Goal: Information Seeking & Learning: Learn about a topic

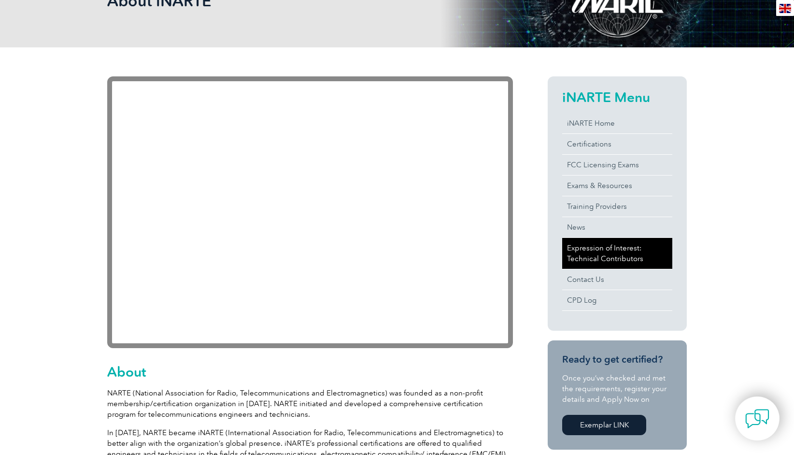
scroll to position [193, 0]
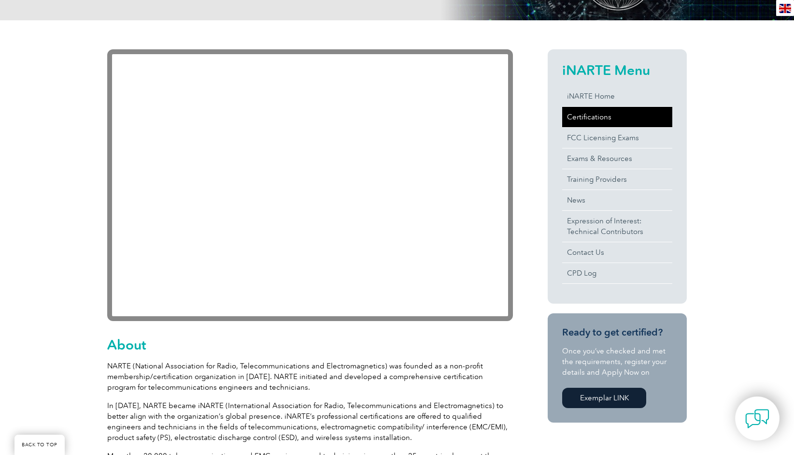
click at [588, 115] on link "Certifications" at bounding box center [617, 117] width 110 height 20
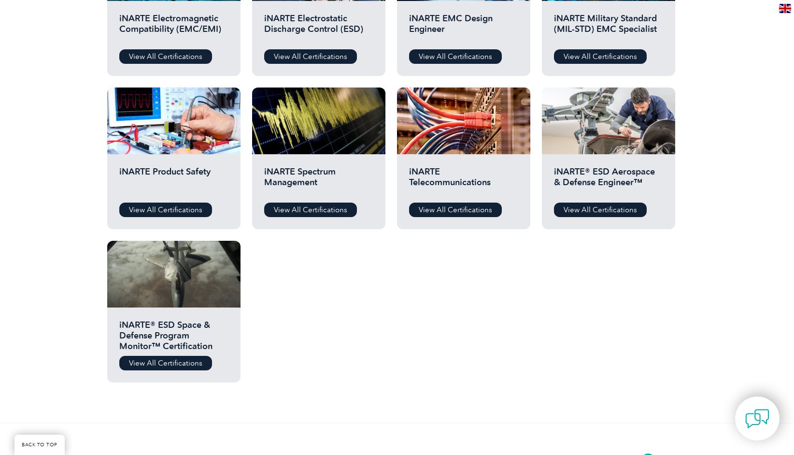
scroll to position [435, 0]
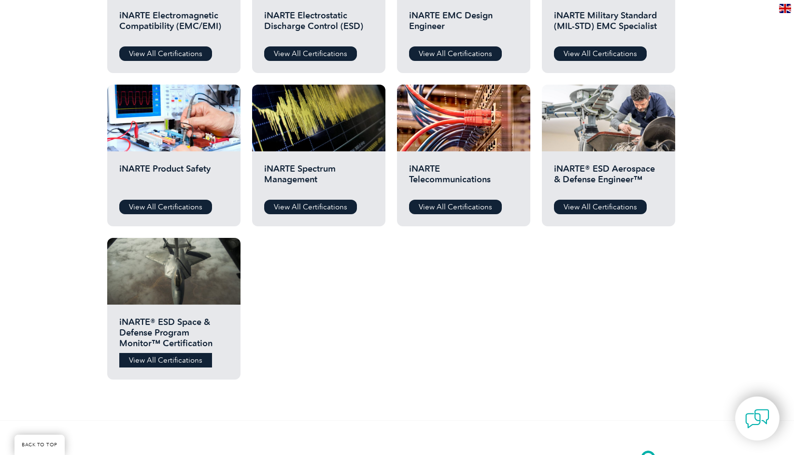
click at [187, 365] on link "View All Certifications" at bounding box center [165, 360] width 93 height 14
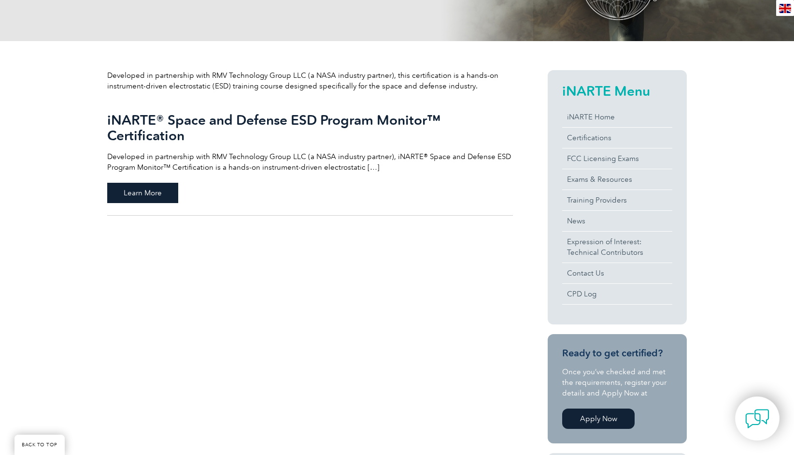
scroll to position [193, 0]
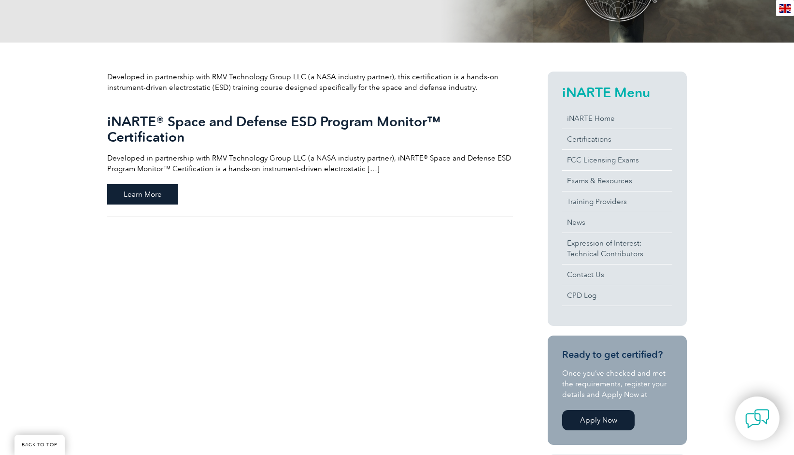
click at [145, 198] on span "Learn More" at bounding box center [142, 194] width 71 height 20
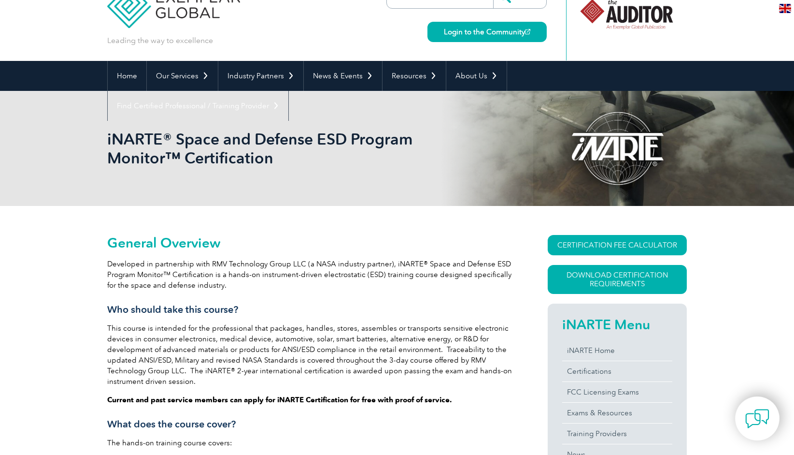
scroll to position [29, 0]
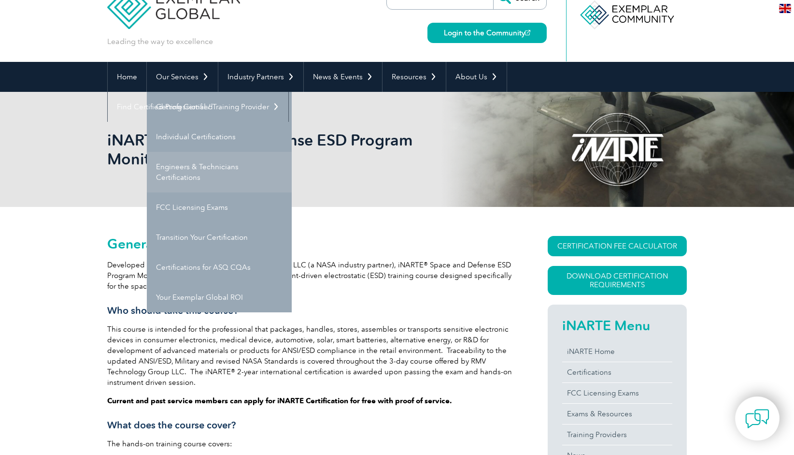
click at [207, 167] on link "Engineers & Technicians Certifications" at bounding box center [219, 172] width 145 height 41
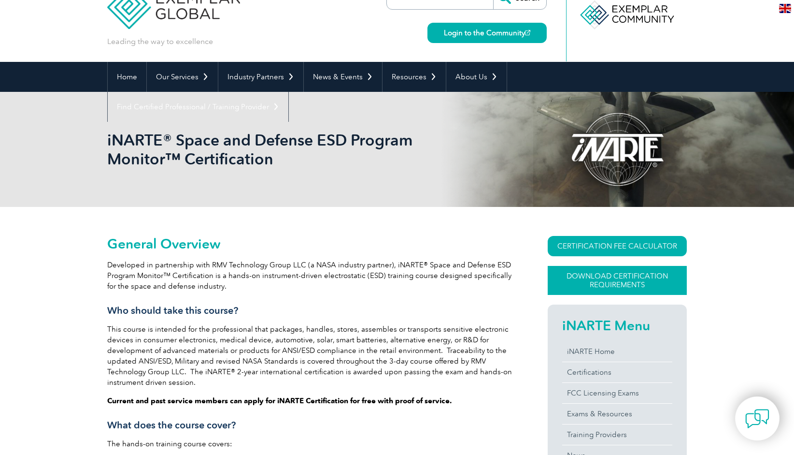
click at [648, 280] on link "Download Certification Requirements" at bounding box center [617, 280] width 139 height 29
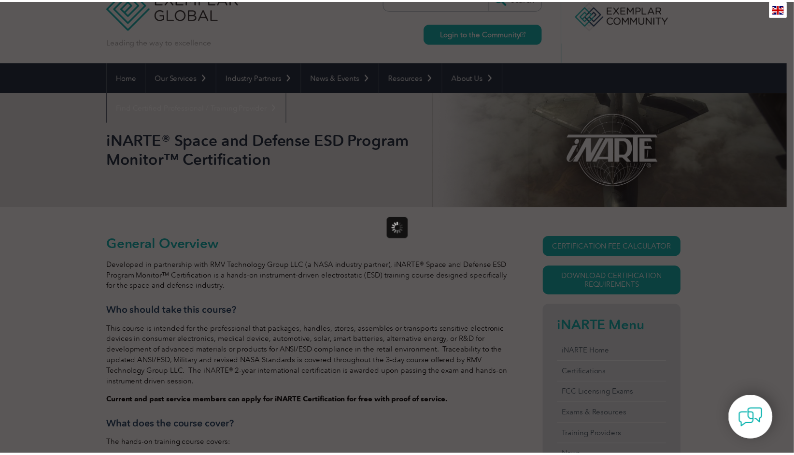
scroll to position [0, 0]
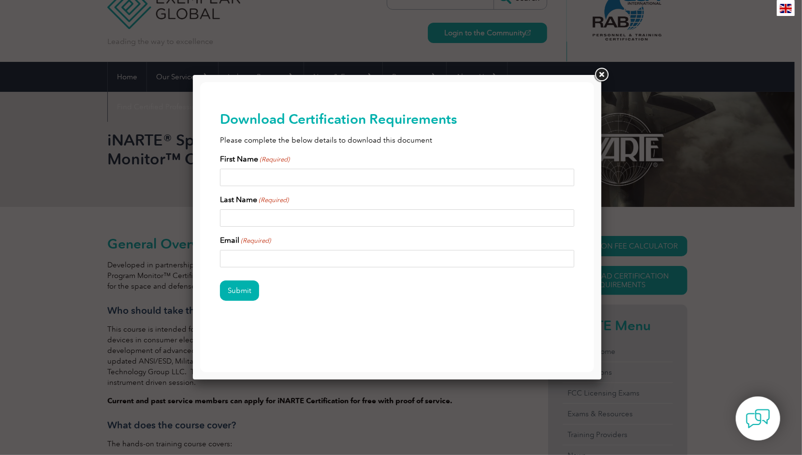
click at [606, 74] on link at bounding box center [600, 74] width 17 height 17
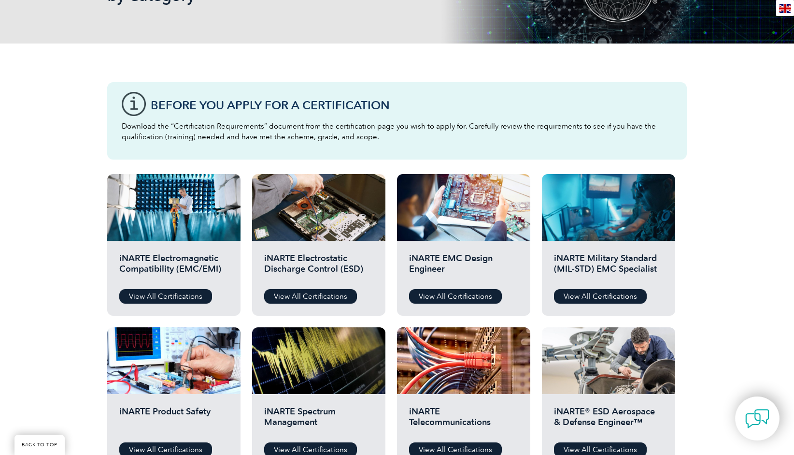
scroll to position [193, 0]
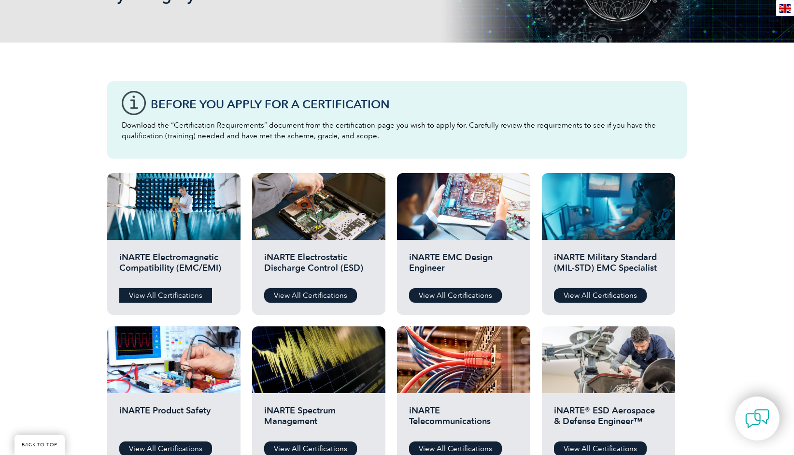
click at [168, 293] on link "View All Certifications" at bounding box center [165, 295] width 93 height 14
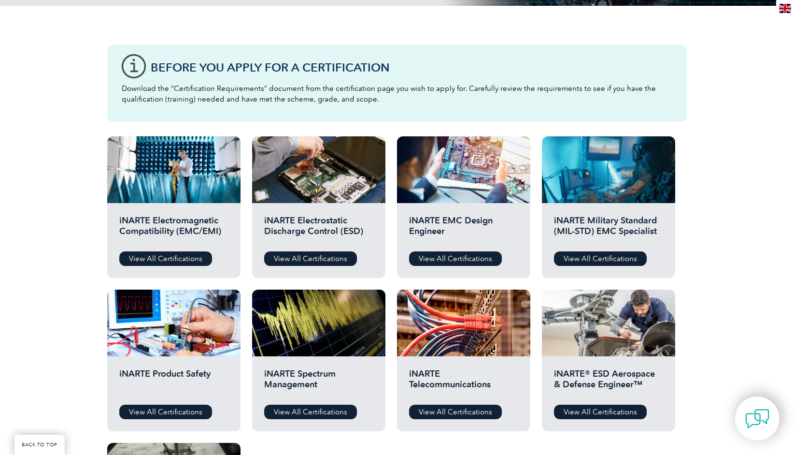
scroll to position [242, 0]
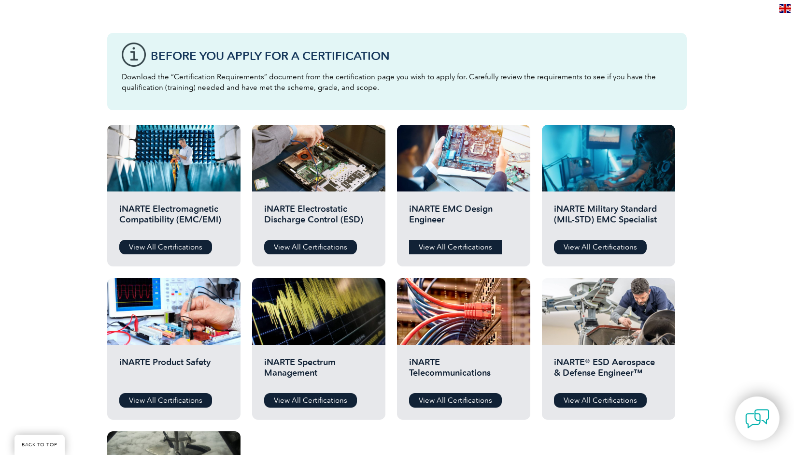
click at [458, 244] on link "View All Certifications" at bounding box center [455, 247] width 93 height 14
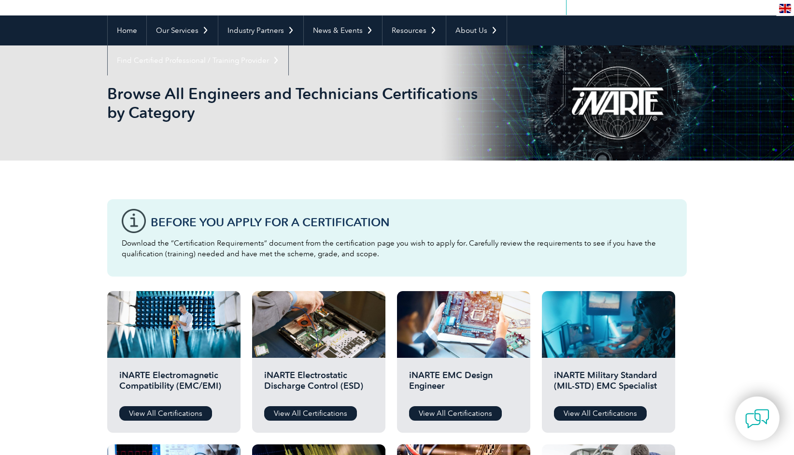
scroll to position [0, 0]
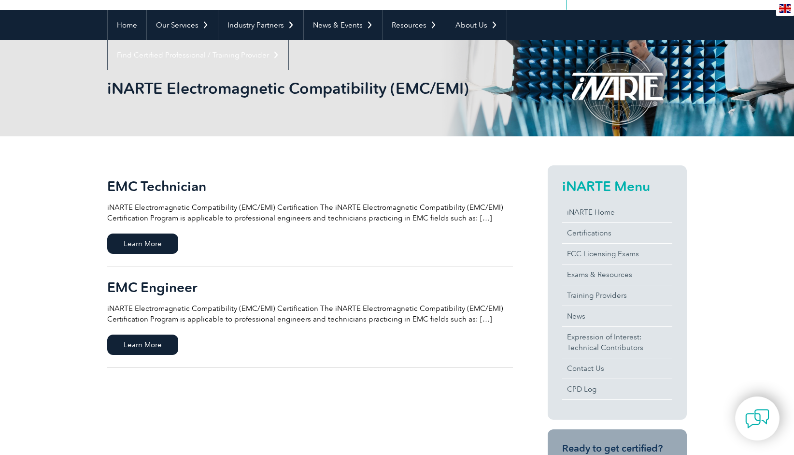
scroll to position [97, 0]
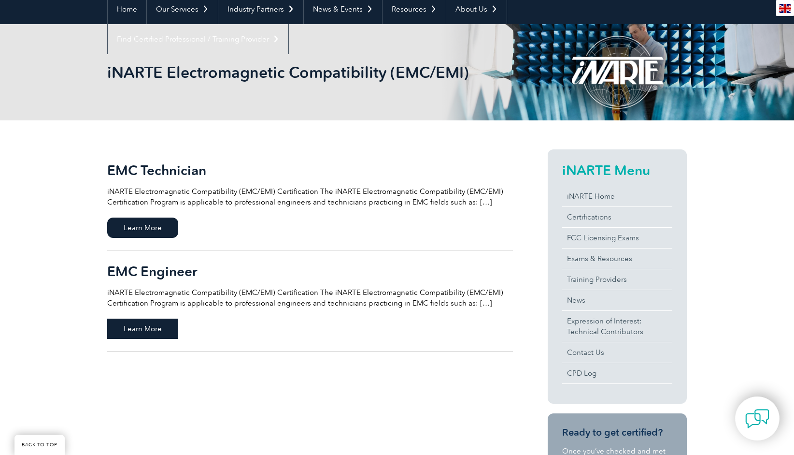
click at [157, 330] on span "Learn More" at bounding box center [142, 328] width 71 height 20
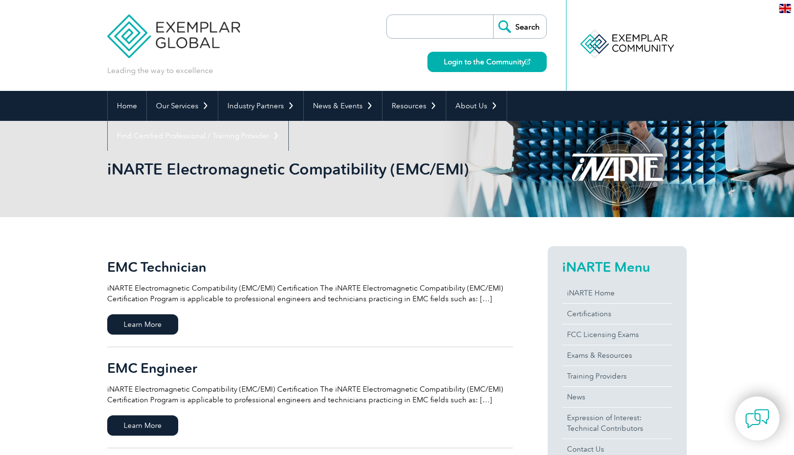
scroll to position [0, 0]
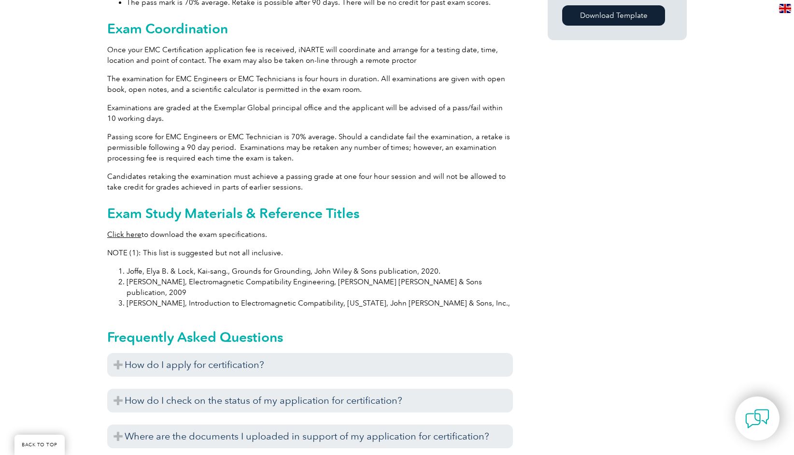
scroll to position [811, 0]
click at [129, 230] on link "Click here" at bounding box center [124, 234] width 34 height 9
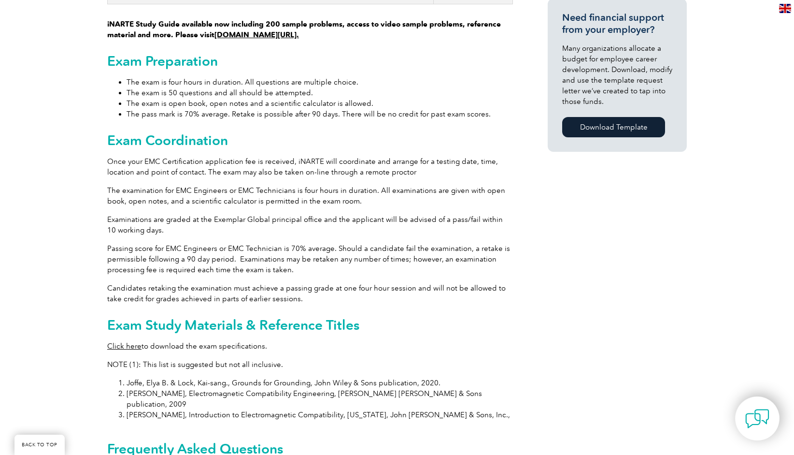
scroll to position [473, 0]
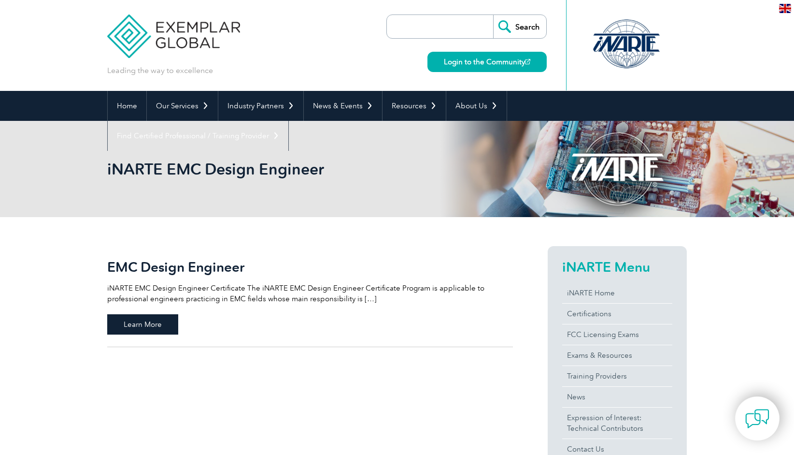
click at [150, 324] on span "Learn More" at bounding box center [142, 324] width 71 height 20
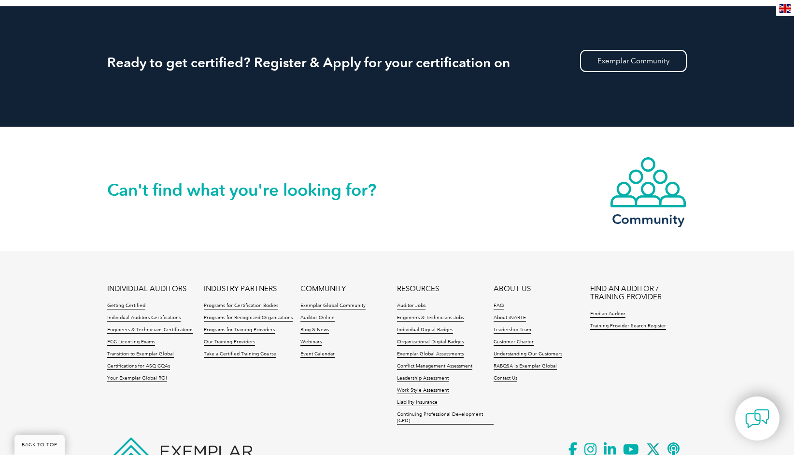
scroll to position [1515, 0]
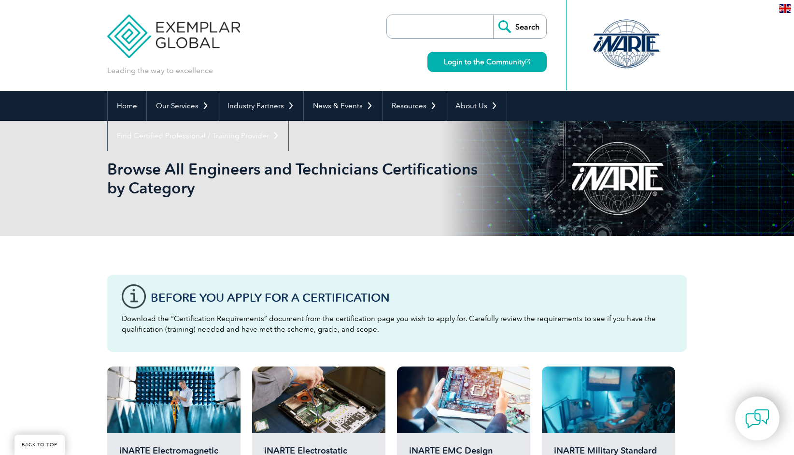
scroll to position [435, 0]
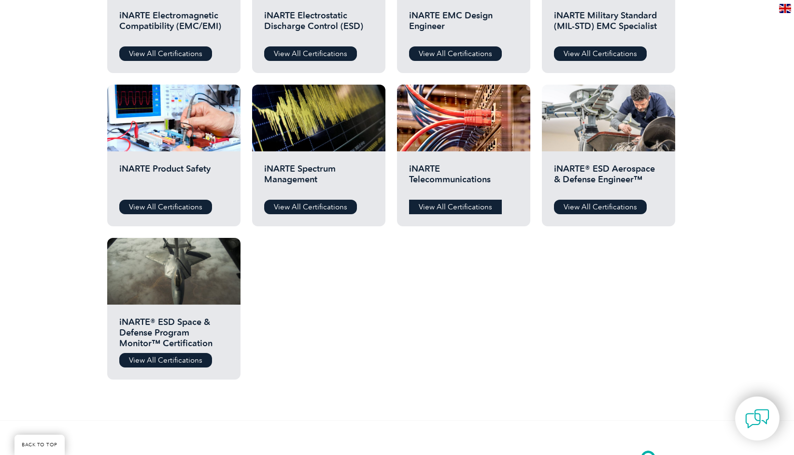
click at [469, 204] on link "View All Certifications" at bounding box center [455, 207] width 93 height 14
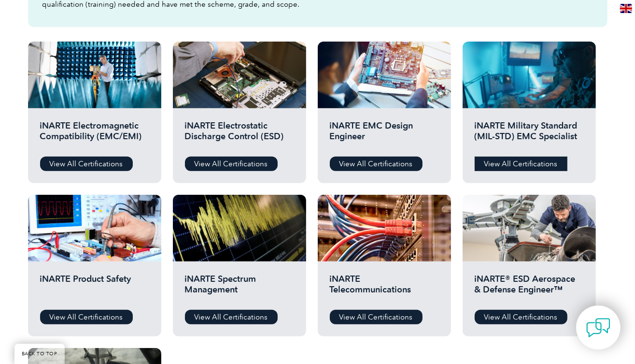
scroll to position [502, 0]
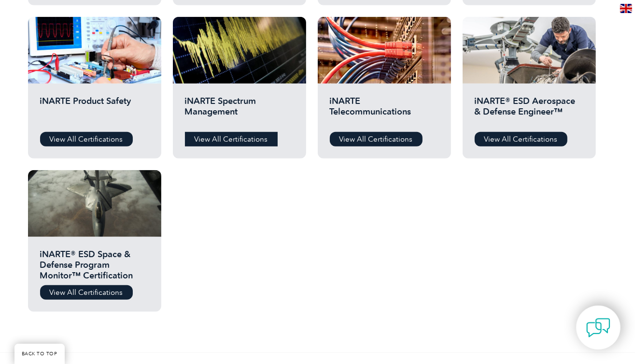
click at [244, 139] on link "View All Certifications" at bounding box center [231, 139] width 93 height 14
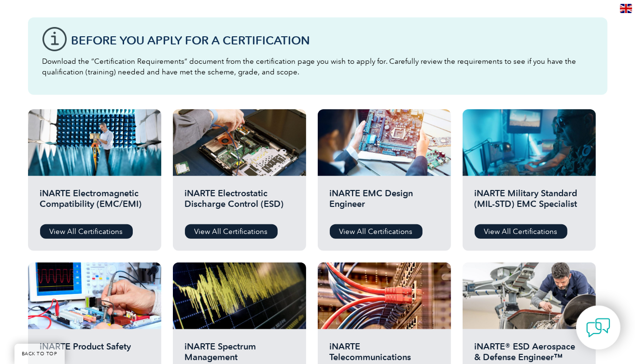
scroll to position [232, 0]
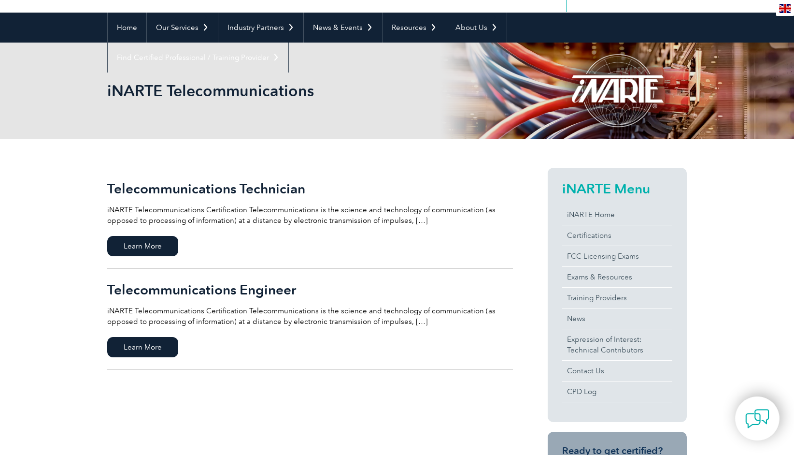
scroll to position [97, 0]
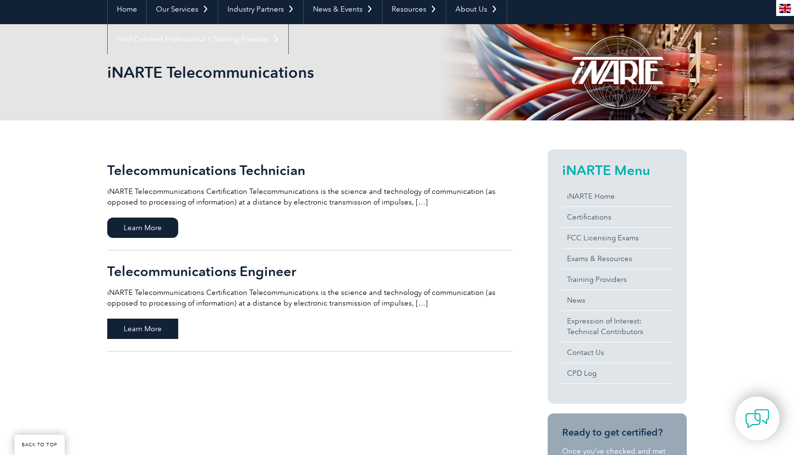
click at [155, 329] on span "Learn More" at bounding box center [142, 328] width 71 height 20
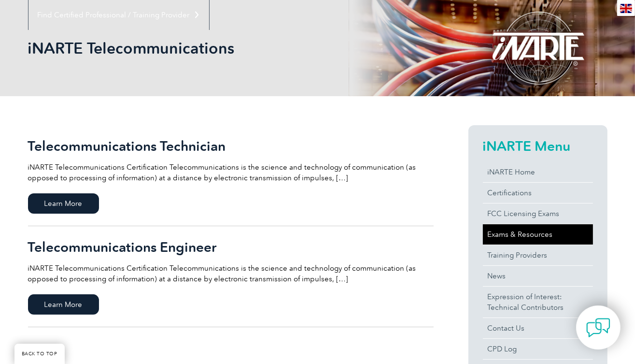
click at [521, 233] on link "Exams & Resources" at bounding box center [538, 234] width 110 height 20
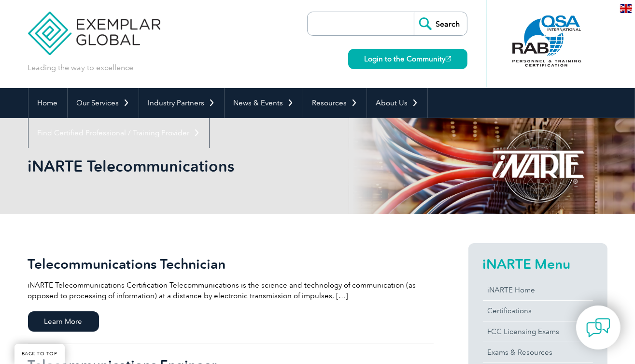
scroll to position [0, 0]
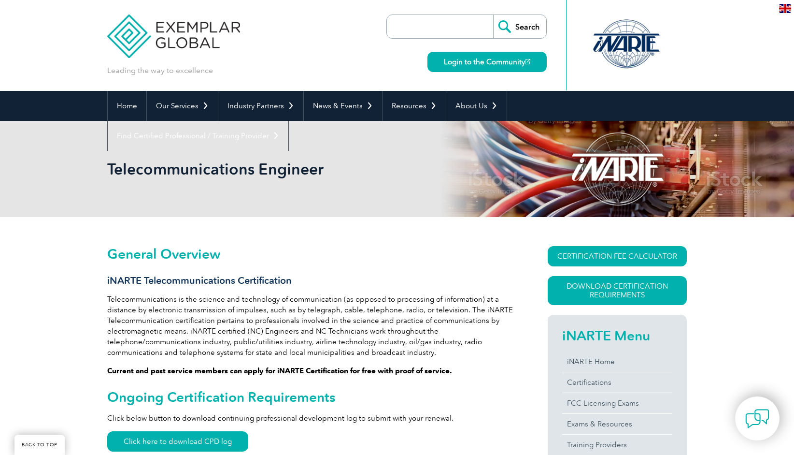
scroll to position [134, 0]
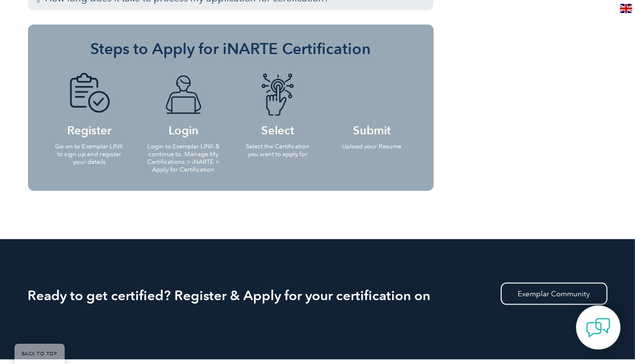
scroll to position [933, 0]
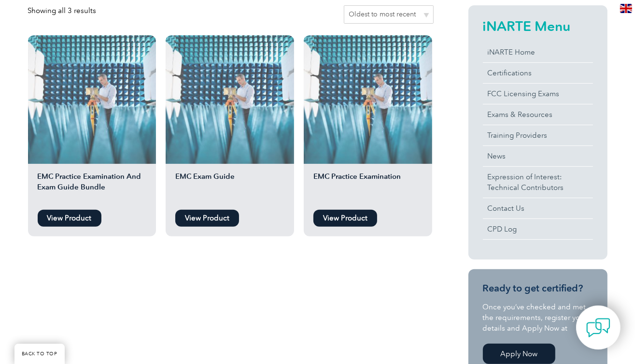
scroll to position [232, 0]
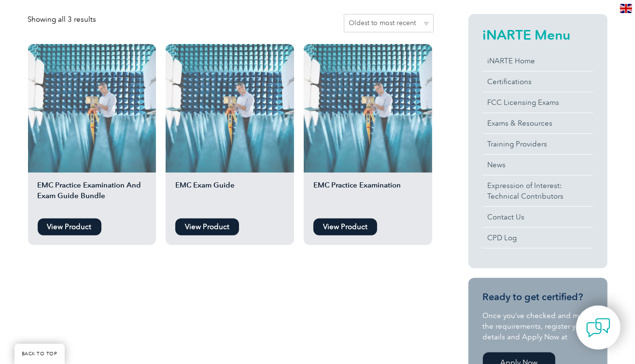
click at [76, 227] on link "View Product" at bounding box center [70, 226] width 64 height 17
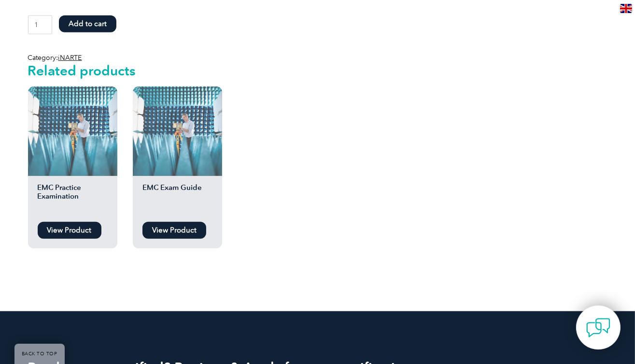
scroll to position [889, 0]
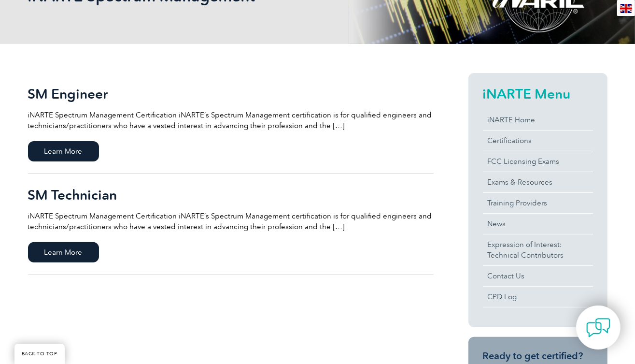
scroll to position [193, 0]
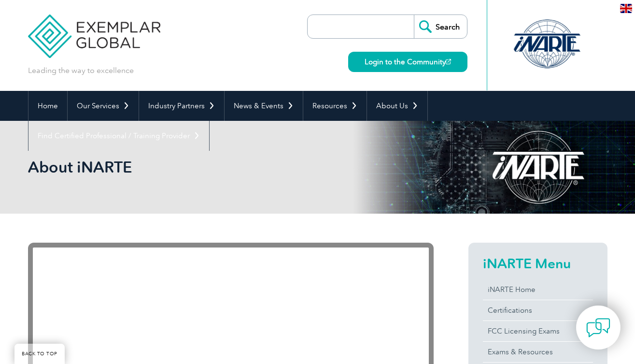
scroll to position [155, 0]
